Goal: Information Seeking & Learning: Learn about a topic

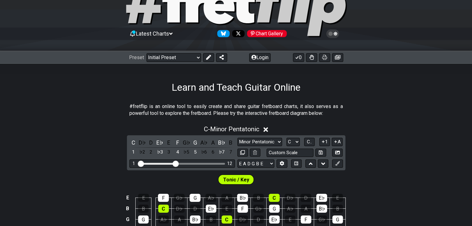
scroll to position [38, 0]
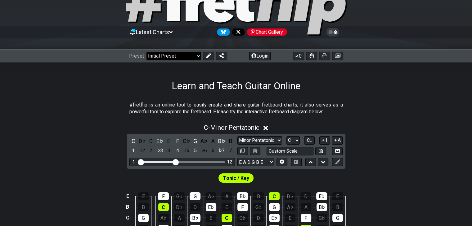
click at [189, 56] on select "Welcome to #fretflip! Initial Preset Custom Preset Minor Pentatonic Major Penta…" at bounding box center [173, 56] width 55 height 9
click at [78, 132] on div "C - Minor Pentatonic C D♭ D E♭ E F G♭ G A♭ A B♭ B 1 ♭2 2 ♭3 3 4 ♭5 5 ♭6 6 ♭7 7 …" at bounding box center [236, 195] width 472 height 151
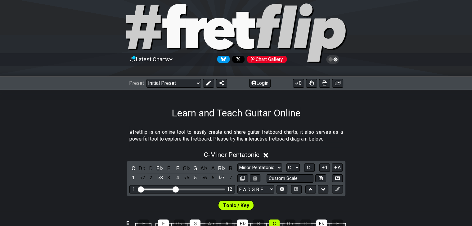
scroll to position [0, 0]
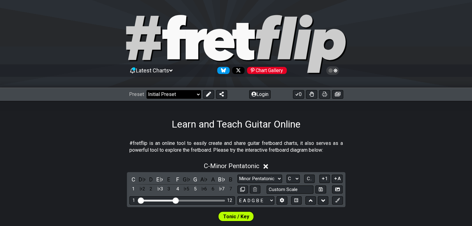
click at [176, 90] on select "Welcome to #fretflip! Initial Preset Custom Preset Minor Pentatonic Major Penta…" at bounding box center [173, 94] width 55 height 9
click at [146, 90] on select "Welcome to #fretflip! Initial Preset Custom Preset Minor Pentatonic Major Penta…" at bounding box center [173, 94] width 55 height 9
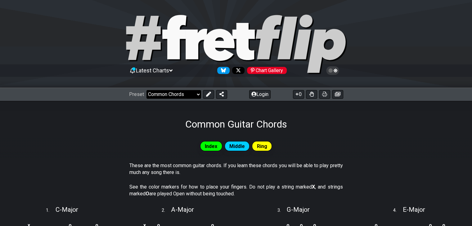
click at [181, 92] on select "Welcome to #fretflip! Initial Preset Custom Preset Minor Pentatonic Major Penta…" at bounding box center [173, 94] width 55 height 9
click at [146, 90] on select "Welcome to #fretflip! Initial Preset Custom Preset Minor Pentatonic Major Penta…" at bounding box center [173, 94] width 55 height 9
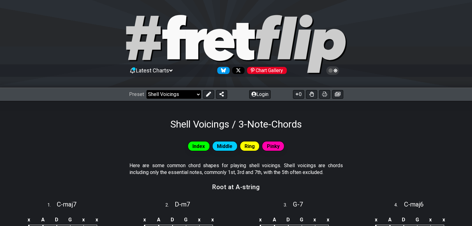
click at [175, 91] on select "Welcome to #fretflip! Initial Preset Custom Preset Minor Pentatonic Major Penta…" at bounding box center [173, 94] width 55 height 9
click at [146, 90] on select "Welcome to #fretflip! Initial Preset Custom Preset Minor Pentatonic Major Penta…" at bounding box center [173, 94] width 55 height 9
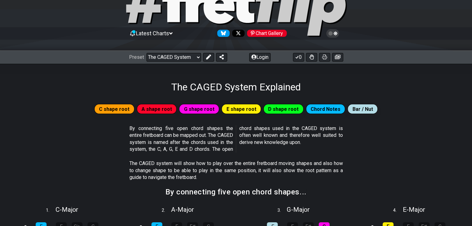
scroll to position [37, 0]
click at [175, 59] on select "Welcome to #fretflip! Initial Preset Custom Preset Minor Pentatonic Major Penta…" at bounding box center [173, 57] width 55 height 9
click at [146, 53] on select "Welcome to #fretflip! Initial Preset Custom Preset Minor Pentatonic Major Penta…" at bounding box center [173, 57] width 55 height 9
select select "/guitar-scales-generator"
select select "A"
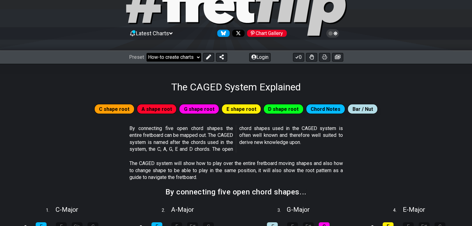
select select "A"
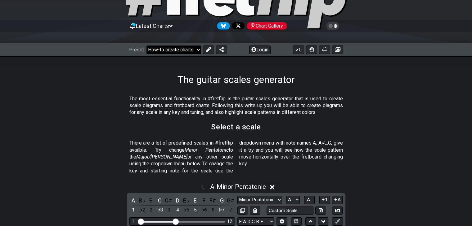
scroll to position [43, 0]
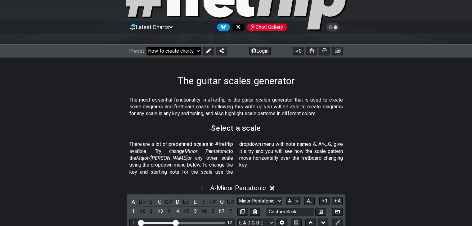
click at [173, 52] on select "Welcome to #fretflip! Initial Preset Custom Preset Minor Pentatonic Major Penta…" at bounding box center [173, 51] width 55 height 9
click at [146, 47] on select "Welcome to #fretflip! Initial Preset Custom Preset Minor Pentatonic Major Penta…" at bounding box center [173, 51] width 55 height 9
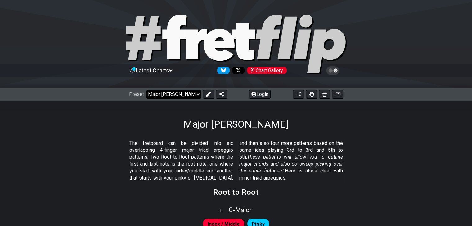
click at [180, 93] on select "Welcome to #fretflip! Initial Preset Custom Preset Minor Pentatonic Major Penta…" at bounding box center [173, 94] width 55 height 9
click at [146, 90] on select "Welcome to #fretflip! Initial Preset Custom Preset Minor Pentatonic Major Penta…" at bounding box center [173, 94] width 55 height 9
select select "/modes-and-relative-pitch"
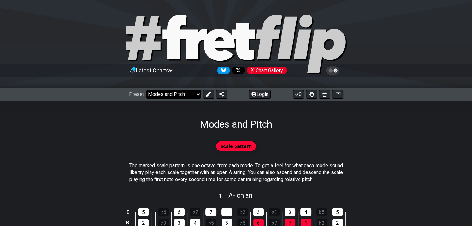
click at [182, 91] on select "Welcome to #fretflip! Initial Preset Custom Preset Minor Pentatonic Major Penta…" at bounding box center [173, 94] width 55 height 9
click at [104, 150] on div "scale pattern" at bounding box center [236, 146] width 472 height 12
